Goal: Download file/media

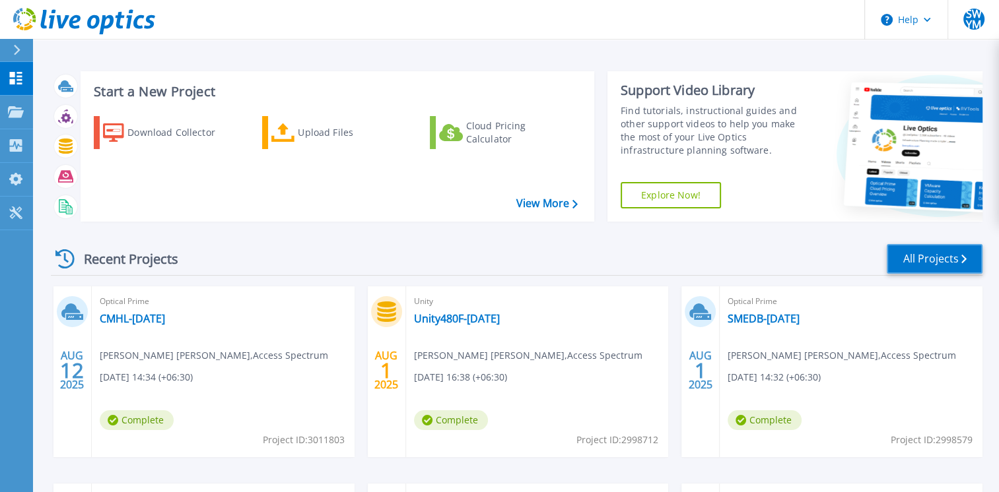
click at [924, 265] on link "All Projects" at bounding box center [935, 259] width 96 height 30
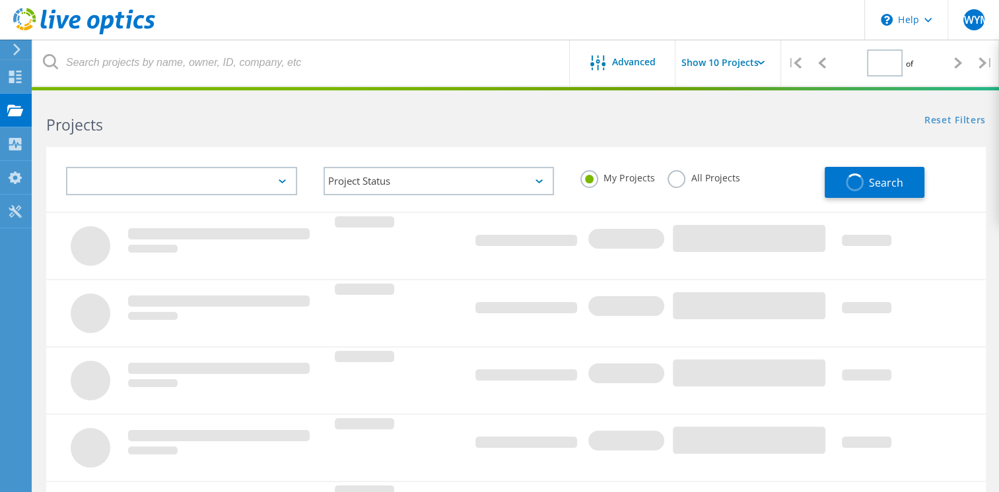
type input "1"
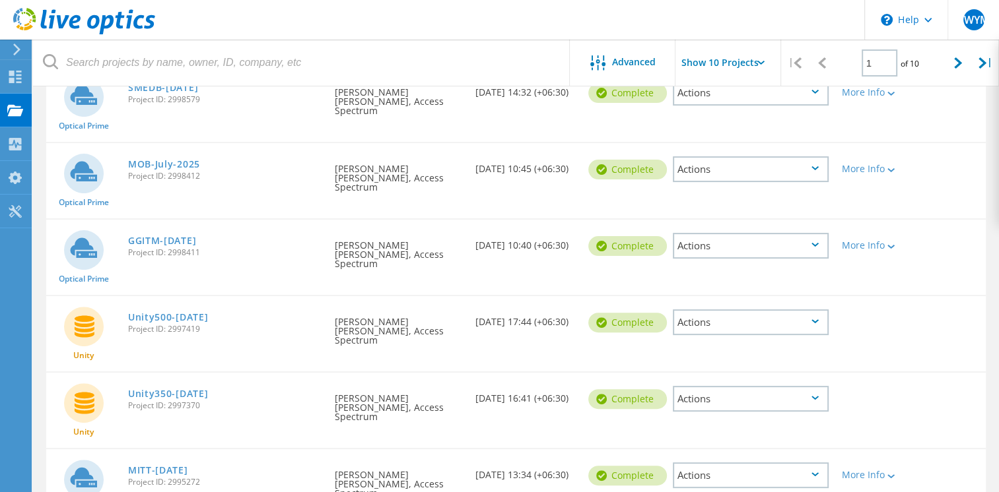
scroll to position [462, 0]
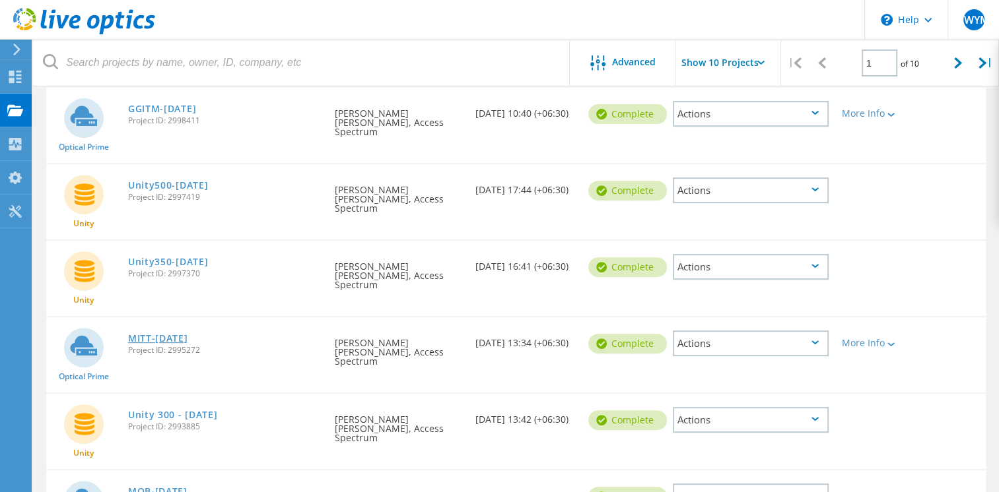
click at [135, 334] on link "MITT-July2025" at bounding box center [158, 338] width 60 height 9
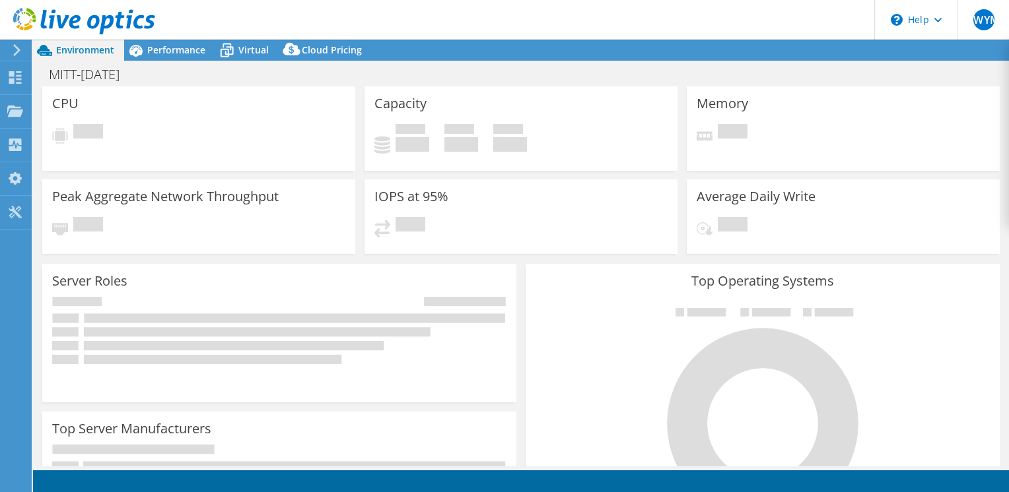
select select "USD"
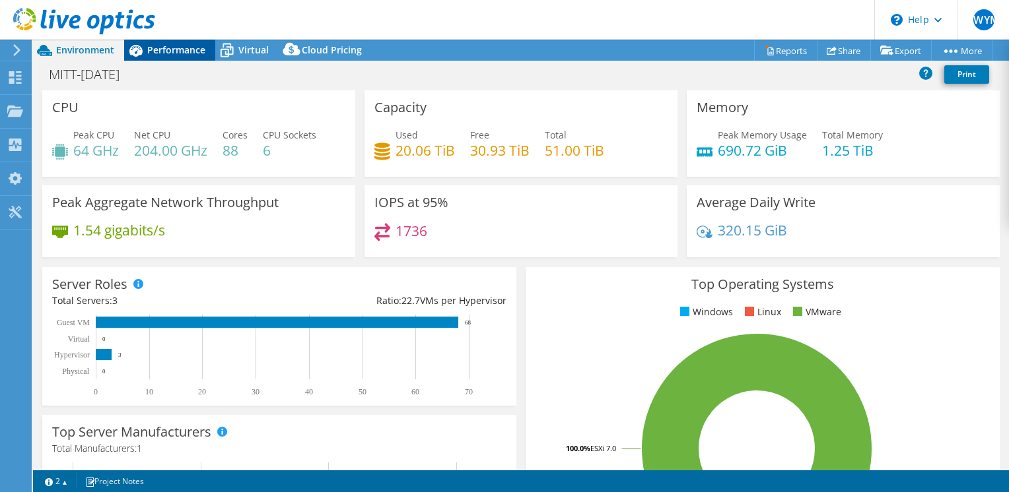
click at [164, 46] on span "Performance" at bounding box center [176, 50] width 58 height 13
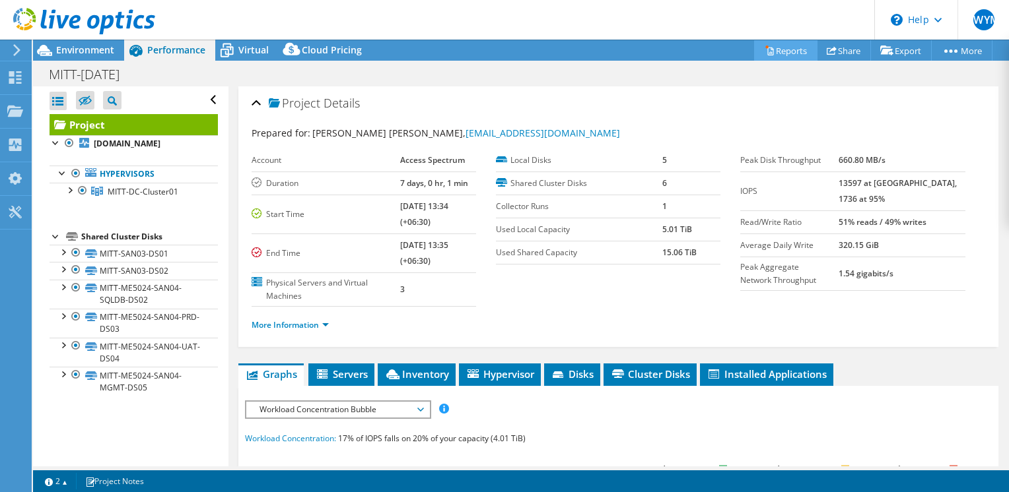
click at [779, 43] on link "Reports" at bounding box center [785, 50] width 63 height 20
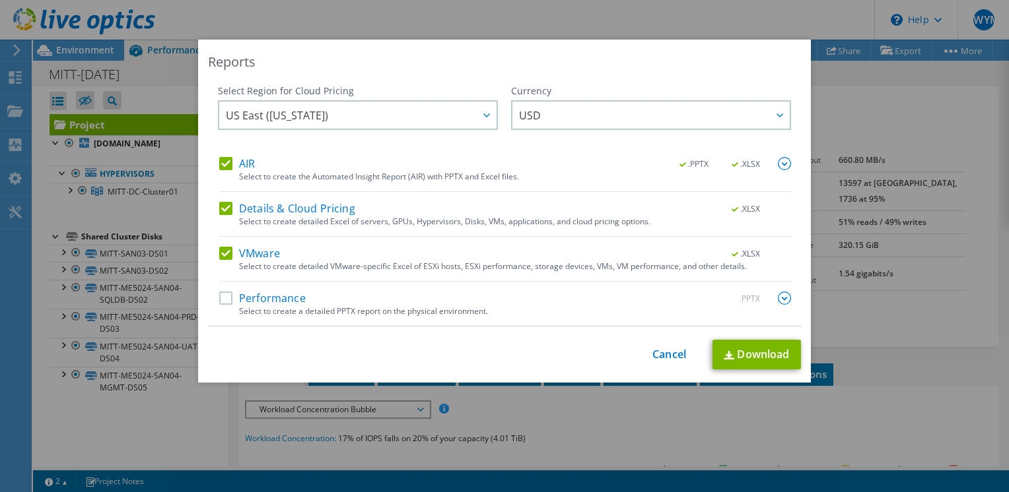
click at [222, 300] on label "Performance" at bounding box center [262, 298] width 86 height 13
click at [0, 0] on input "Performance" at bounding box center [0, 0] width 0 height 0
click at [733, 358] on link "Download" at bounding box center [756, 355] width 88 height 30
